Goal: Task Accomplishment & Management: Complete application form

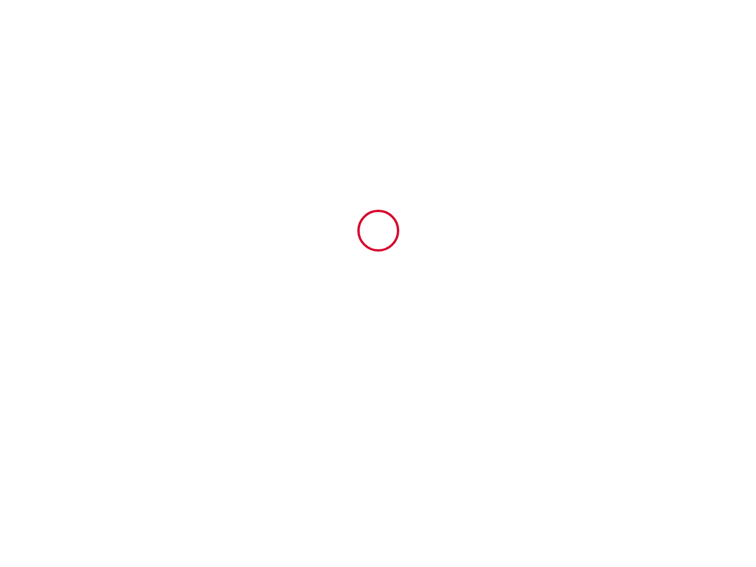
type input "6438925"
type input "Studio chaleureux rénové au pied des pistes"
type input "Super Dévoluy"
type input "05250"
type input "Le Dévoluy"
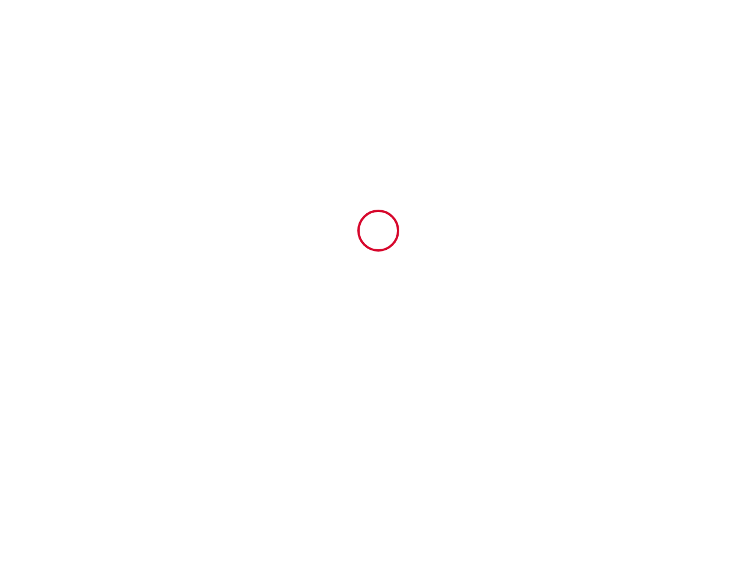
type input "[GEOGRAPHIC_DATA]"
type input "[DATE]"
type input "2"
type input "0"
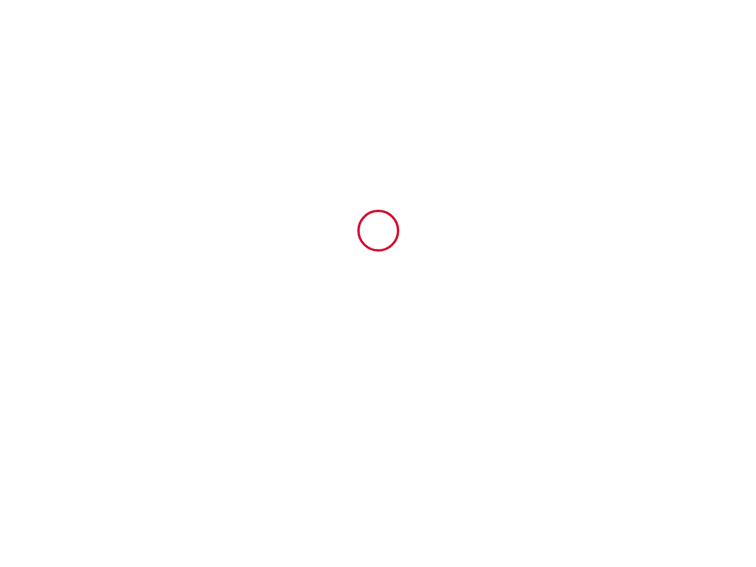
type input "250"
type input "165.5"
type input "[PERSON_NAME]"
type input "le bois d'aurouze"
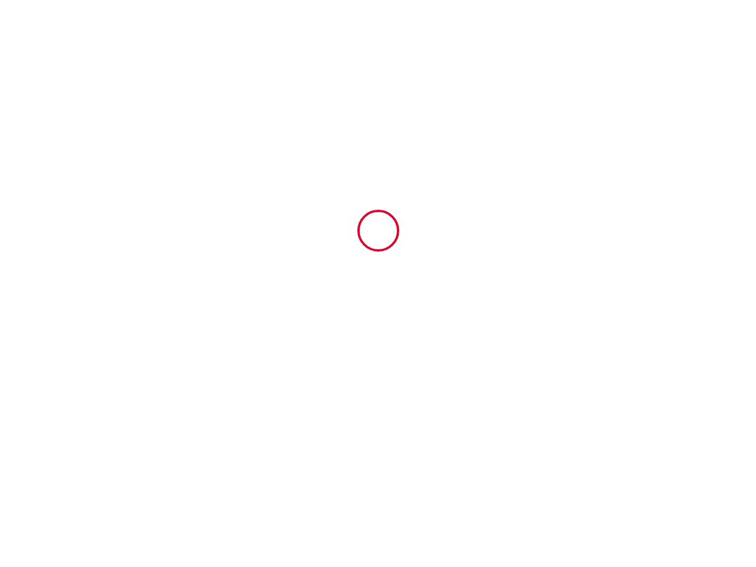
type input "05250"
type input "superdévoluy"
type input "[GEOGRAPHIC_DATA]"
type input "[EMAIL_ADDRESS][DOMAIN_NAME]"
type input "[PERSON_NAME]"
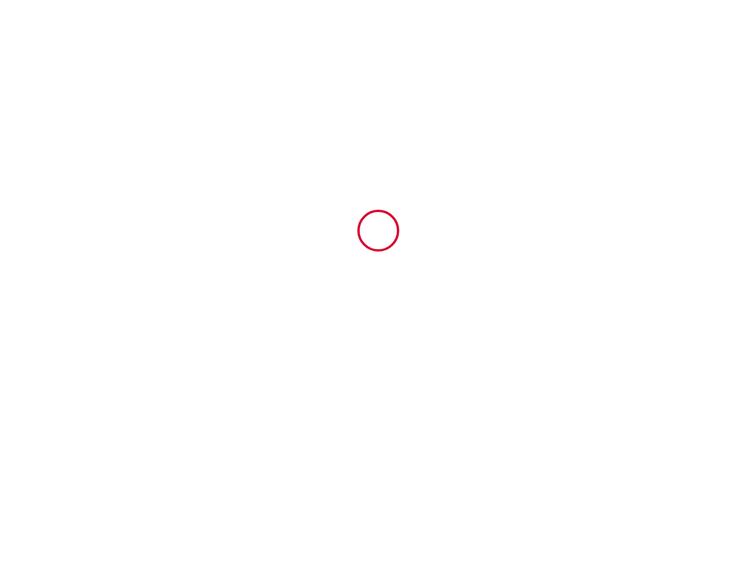
type input "Garnier"
type input "[EMAIL_ADDRESS][DOMAIN_NAME]"
type input "[PHONE_NUMBER]"
select select
